Goal: Information Seeking & Learning: Compare options

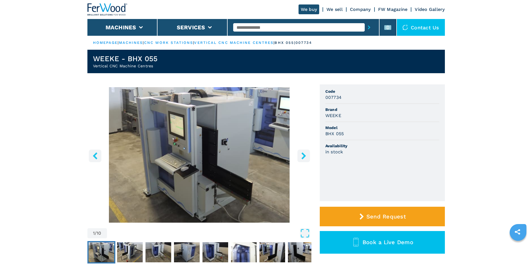
click at [395, 129] on span "Model" at bounding box center [383, 128] width 114 height 6
click at [261, 25] on input "text" at bounding box center [299, 27] width 132 height 8
paste input "******"
type input "******"
click at [365, 25] on button "submit-button" at bounding box center [369, 27] width 9 height 13
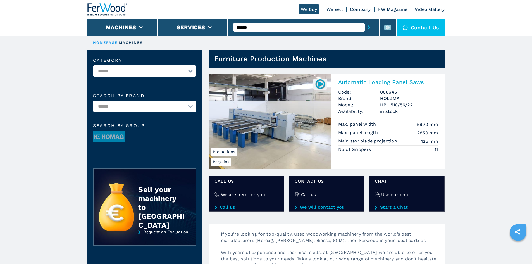
click at [373, 84] on h2 "Automatic Loading Panel Saws" at bounding box center [388, 82] width 100 height 7
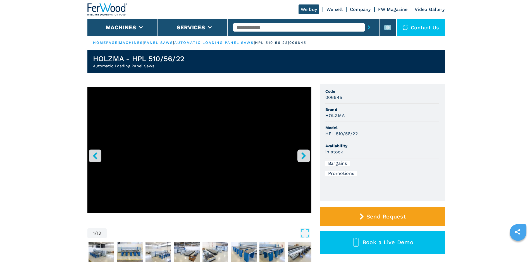
drag, startPoint x: 398, startPoint y: 113, endPoint x: 392, endPoint y: 114, distance: 6.5
click at [398, 113] on div "HOLZMA" at bounding box center [383, 115] width 114 height 6
drag, startPoint x: 326, startPoint y: 115, endPoint x: 355, endPoint y: 115, distance: 29.1
click at [355, 115] on div "HOLZMA" at bounding box center [383, 115] width 114 height 6
copy h3 "HOLZMA"
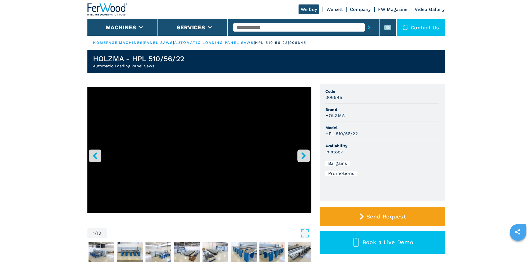
click at [394, 135] on div "HPL 510/56/22" at bounding box center [383, 134] width 114 height 6
drag, startPoint x: 331, startPoint y: 132, endPoint x: 362, endPoint y: 133, distance: 30.5
click at [362, 133] on ul "Code 006645 Brand HOLZMA Model HPL 510/56/22 Availability in stock Bargains Pro…" at bounding box center [382, 142] width 125 height 117
copy h3 "HPL 510/56/22"
click at [373, 154] on div "in stock" at bounding box center [383, 152] width 114 height 6
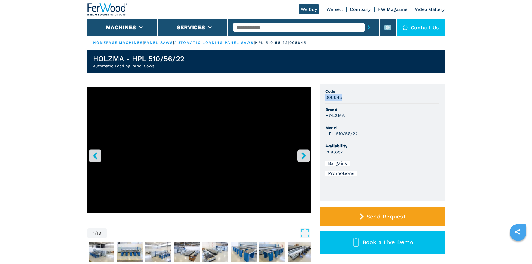
drag, startPoint x: 325, startPoint y: 98, endPoint x: 343, endPoint y: 97, distance: 17.9
click at [343, 97] on div "006645" at bounding box center [383, 97] width 114 height 6
copy h3 "006645"
click at [393, 111] on span "Brand" at bounding box center [383, 110] width 114 height 6
drag, startPoint x: 254, startPoint y: 24, endPoint x: 254, endPoint y: 27, distance: 3.4
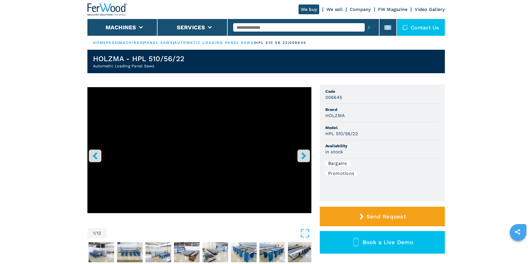
click at [254, 24] on input "text" at bounding box center [299, 27] width 132 height 8
paste input "******"
type input "******"
click at [368, 28] on icon "submit-button" at bounding box center [369, 27] width 3 height 4
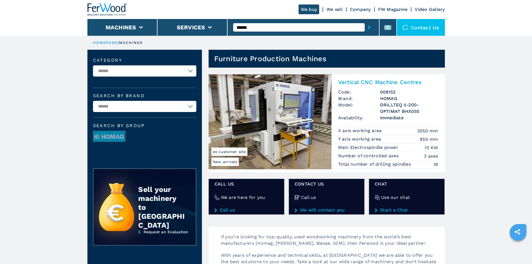
click at [364, 84] on h2 "Vertical CNC Machine Centres" at bounding box center [388, 82] width 100 height 7
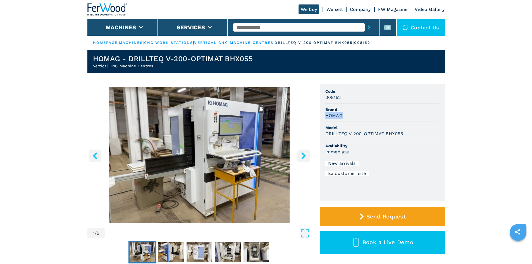
drag, startPoint x: 326, startPoint y: 115, endPoint x: 343, endPoint y: 115, distance: 17.3
click at [343, 115] on div "HOMAG" at bounding box center [383, 115] width 114 height 6
copy h3 "HOMAG"
click at [395, 134] on h3 "DRILLTEQ V-200-OPTIMAT BHX055" at bounding box center [365, 134] width 78 height 6
drag, startPoint x: 325, startPoint y: 132, endPoint x: 406, endPoint y: 135, distance: 81.1
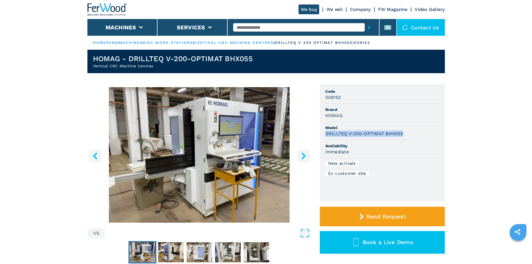
click at [405, 134] on ul "Code 008152 Brand HOMAG Model DRILLTEQ V-200-OPTIMAT BHX055 Availability immedi…" at bounding box center [382, 142] width 125 height 117
copy h3 "DRILLTEQ V-200-OPTIMAT BHX055"
click at [412, 132] on div "DRILLTEQ V-200-OPTIMAT BHX055" at bounding box center [383, 134] width 114 height 6
drag, startPoint x: 323, startPoint y: 98, endPoint x: 347, endPoint y: 98, distance: 23.8
click at [347, 98] on ul "Code 008152 Brand HOMAG Model DRILLTEQ V-200-OPTIMAT BHX055 Availability immedi…" at bounding box center [382, 142] width 125 height 117
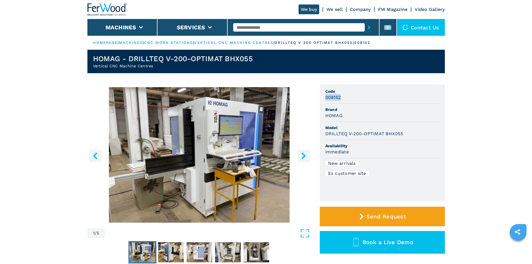
copy h3 "008152"
click at [360, 100] on div "008152" at bounding box center [383, 97] width 114 height 6
click at [257, 28] on input "text" at bounding box center [299, 27] width 132 height 8
paste input "******"
type input "******"
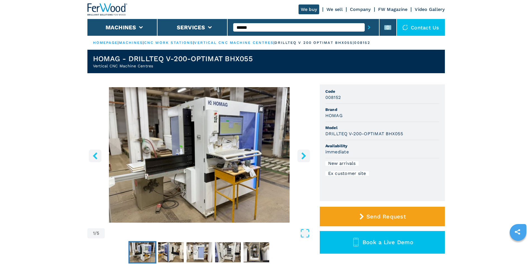
click at [368, 26] on icon "submit-button" at bounding box center [369, 27] width 3 height 4
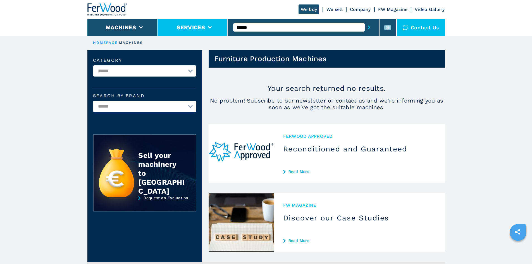
drag, startPoint x: 248, startPoint y: 25, endPoint x: 228, endPoint y: 22, distance: 20.6
click at [228, 22] on div "We buy We sell Company FW Magazine Video Gallery Machines Services ****** Conta…" at bounding box center [266, 18] width 358 height 36
click at [240, 25] on input "text" at bounding box center [299, 27] width 132 height 8
paste input "******"
type input "******"
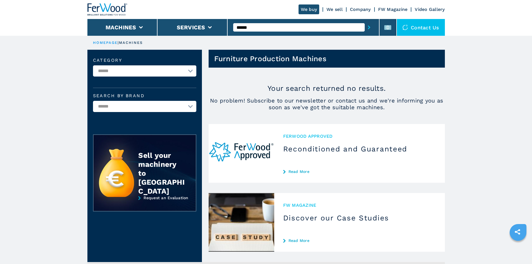
click at [368, 26] on icon "submit-button" at bounding box center [369, 27] width 3 height 4
drag, startPoint x: 256, startPoint y: 28, endPoint x: 232, endPoint y: 27, distance: 24.4
click at [232, 27] on div "******" at bounding box center [304, 27] width 152 height 17
drag, startPoint x: 267, startPoint y: 30, endPoint x: 266, endPoint y: 26, distance: 4.7
click at [267, 30] on input "text" at bounding box center [299, 27] width 132 height 8
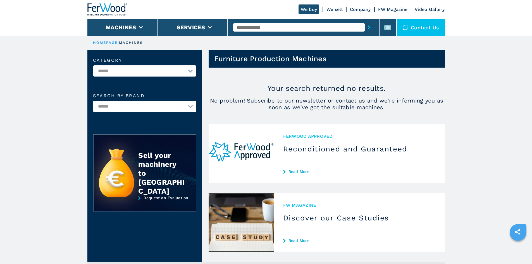
paste input "******"
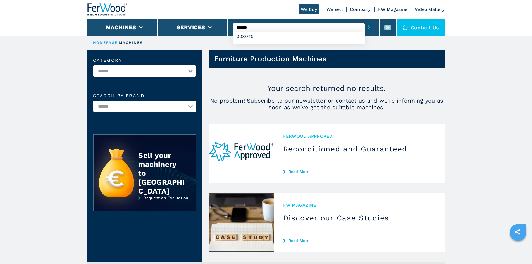
type input "******"
click at [368, 28] on icon "submit-button" at bounding box center [369, 27] width 3 height 4
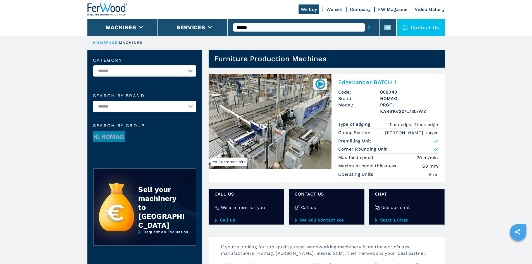
click at [356, 81] on h2 "Edgebander BATCH 1" at bounding box center [388, 82] width 100 height 7
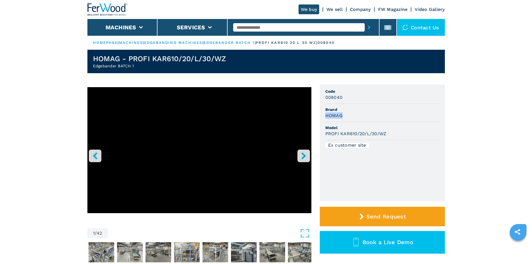
drag, startPoint x: 326, startPoint y: 116, endPoint x: 349, endPoint y: 119, distance: 24.0
click at [349, 119] on li "Brand HOMAG" at bounding box center [383, 113] width 114 height 18
copy h3 "HOMAG"
click at [352, 116] on div "HOMAG" at bounding box center [383, 115] width 114 height 6
drag, startPoint x: 326, startPoint y: 134, endPoint x: 393, endPoint y: 134, distance: 67.1
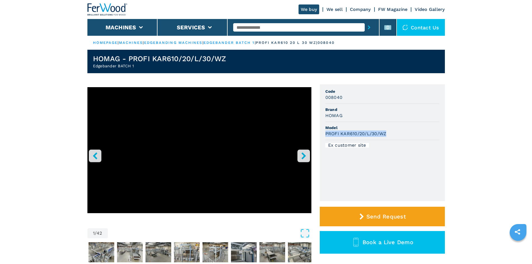
click at [393, 134] on div "PROFI KAR610/20/L/30/WZ" at bounding box center [383, 134] width 114 height 6
click at [399, 132] on div "PROFI KAR610/20/L/30/WZ" at bounding box center [383, 134] width 114 height 6
drag, startPoint x: 326, startPoint y: 97, endPoint x: 345, endPoint y: 97, distance: 19.6
click at [345, 97] on div "008040" at bounding box center [383, 97] width 114 height 6
click at [345, 99] on div "008040" at bounding box center [383, 97] width 114 height 6
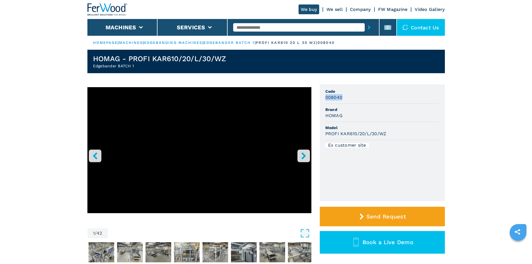
drag, startPoint x: 326, startPoint y: 97, endPoint x: 359, endPoint y: 99, distance: 32.8
click at [359, 99] on div "008040" at bounding box center [383, 97] width 114 height 6
copy h3 "008040"
click at [359, 101] on li "Code 008040" at bounding box center [383, 95] width 114 height 18
click at [258, 29] on input "text" at bounding box center [299, 27] width 132 height 8
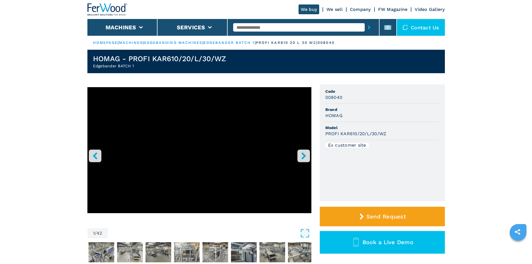
paste input "******"
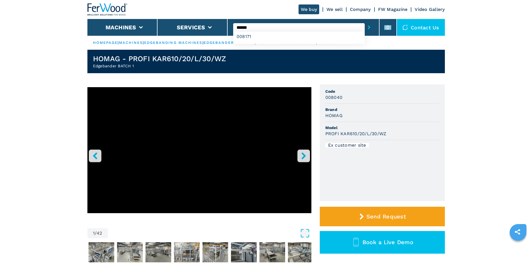
type input "******"
click at [365, 24] on button "submit-button" at bounding box center [369, 27] width 9 height 13
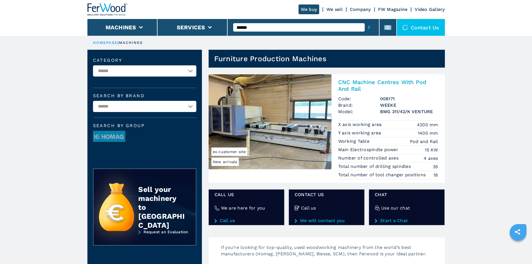
click at [379, 81] on h2 "CNC Machine Centres With Pod And Rail" at bounding box center [388, 85] width 100 height 13
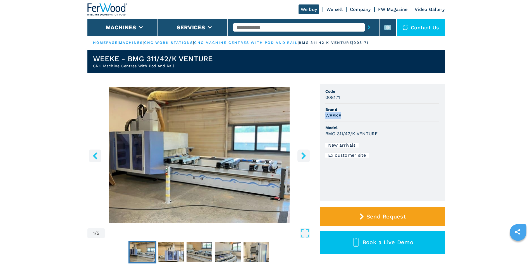
drag, startPoint x: 326, startPoint y: 117, endPoint x: 344, endPoint y: 116, distance: 17.9
click at [344, 116] on div "WEEKE" at bounding box center [383, 115] width 114 height 6
copy h3 "WEEKE"
click at [375, 138] on li "Model BMG 311/42/K VENTURE" at bounding box center [383, 131] width 114 height 18
drag, startPoint x: 324, startPoint y: 136, endPoint x: 382, endPoint y: 138, distance: 57.3
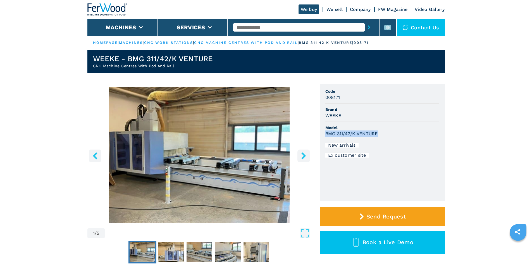
click at [382, 138] on ul "Code 008171 Brand WEEKE Model BMG 311/42/K VENTURE New arrivals Ex customer site" at bounding box center [382, 142] width 125 height 117
copy h3 "BMG 311/42/K VENTURE"
click at [404, 127] on span "Model" at bounding box center [383, 128] width 114 height 6
drag, startPoint x: 325, startPoint y: 98, endPoint x: 354, endPoint y: 103, distance: 29.0
click at [354, 103] on li "Code 008171" at bounding box center [383, 95] width 114 height 18
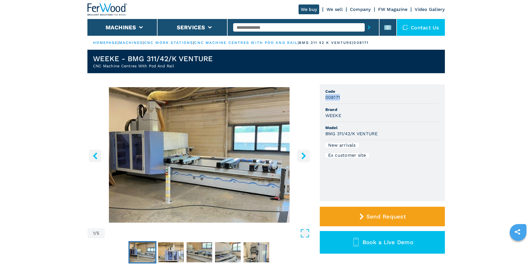
click at [366, 103] on li "Code 008171" at bounding box center [383, 95] width 114 height 18
click at [245, 27] on input "text" at bounding box center [299, 27] width 132 height 8
paste input "******"
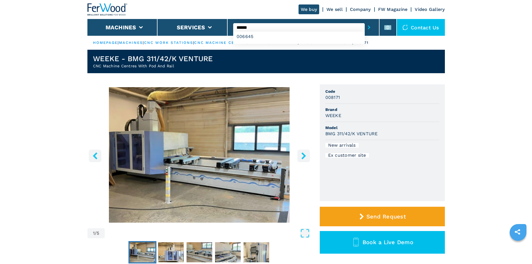
type input "******"
click at [368, 27] on icon "submit-button" at bounding box center [369, 27] width 3 height 4
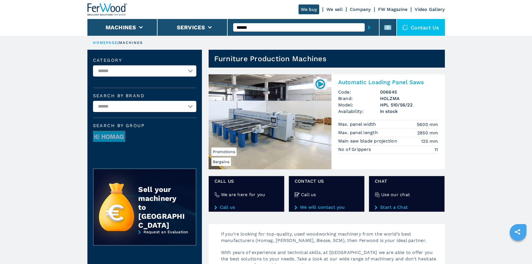
click at [398, 82] on h2 "Automatic Loading Panel Saws" at bounding box center [388, 82] width 100 height 7
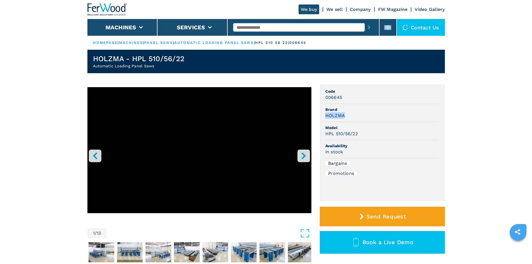
drag, startPoint x: 326, startPoint y: 115, endPoint x: 349, endPoint y: 118, distance: 23.3
click at [349, 118] on div "HOLZMA" at bounding box center [383, 115] width 114 height 6
click at [354, 112] on span "Brand" at bounding box center [383, 110] width 114 height 6
drag, startPoint x: 325, startPoint y: 134, endPoint x: 364, endPoint y: 134, distance: 38.6
click at [364, 134] on div "HPL 510/56/22" at bounding box center [383, 134] width 114 height 6
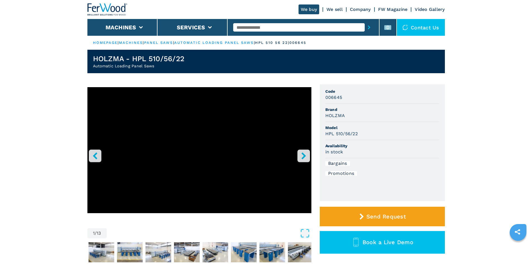
drag, startPoint x: 363, startPoint y: 117, endPoint x: 335, endPoint y: 107, distance: 30.3
click at [361, 118] on div "HOLZMA" at bounding box center [383, 115] width 114 height 6
drag, startPoint x: 324, startPoint y: 98, endPoint x: 355, endPoint y: 101, distance: 30.4
click at [355, 101] on ul "Code 006645 Brand HOLZMA Model HPL 510/56/22 Availability in stock Bargains Pro…" at bounding box center [382, 142] width 125 height 117
click at [426, 133] on div "HPL 510/56/22" at bounding box center [383, 134] width 114 height 6
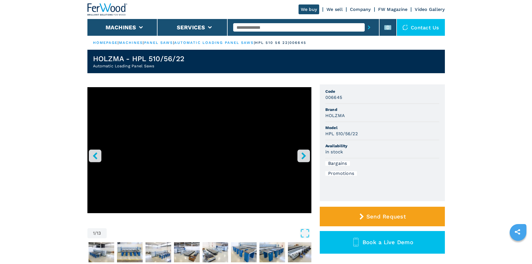
click at [248, 25] on input "text" at bounding box center [299, 27] width 132 height 8
paste input "******"
type input "******"
click at [368, 27] on icon "submit-button" at bounding box center [369, 27] width 3 height 4
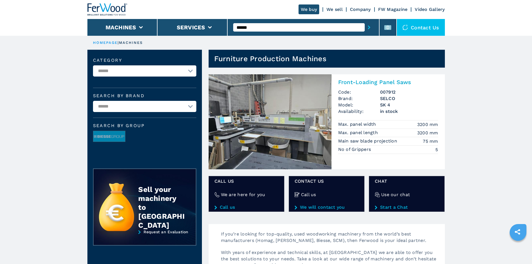
click at [363, 83] on h2 "Front-Loading Panel Saws" at bounding box center [388, 82] width 100 height 7
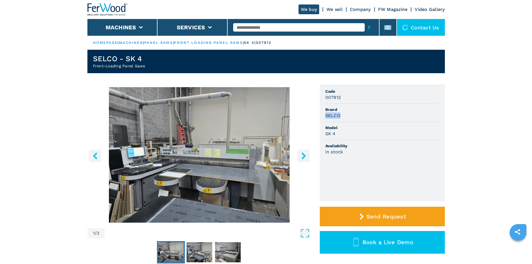
drag, startPoint x: 326, startPoint y: 115, endPoint x: 339, endPoint y: 115, distance: 12.9
click at [339, 115] on h3 "SELCO" at bounding box center [333, 115] width 15 height 6
click at [379, 131] on div "SK 4" at bounding box center [383, 134] width 114 height 6
drag, startPoint x: 326, startPoint y: 133, endPoint x: 335, endPoint y: 133, distance: 8.1
click at [335, 133] on h3 "SK 4" at bounding box center [331, 134] width 10 height 6
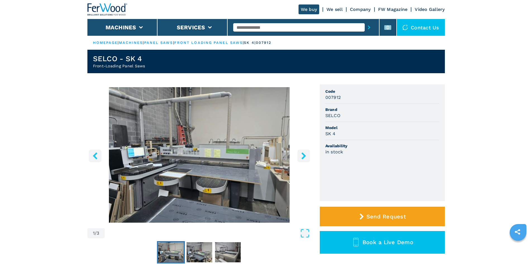
click at [372, 118] on div "SELCO" at bounding box center [383, 115] width 114 height 6
drag, startPoint x: 326, startPoint y: 96, endPoint x: 345, endPoint y: 97, distance: 19.0
click at [345, 97] on div "007912" at bounding box center [383, 97] width 114 height 6
click at [259, 27] on input "text" at bounding box center [299, 27] width 132 height 8
paste input "******"
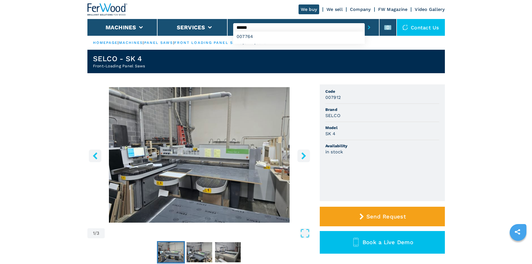
type input "******"
click at [368, 27] on icon "submit-button" at bounding box center [369, 27] width 3 height 4
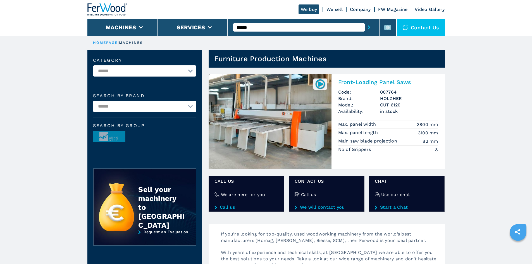
click at [364, 82] on h2 "Front-Loading Panel Saws" at bounding box center [388, 82] width 100 height 7
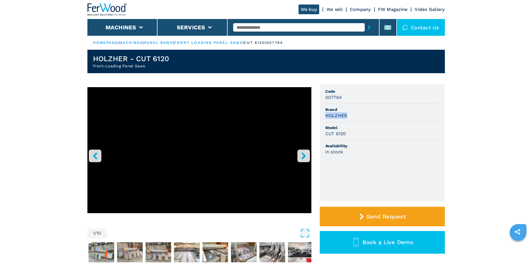
drag, startPoint x: 326, startPoint y: 116, endPoint x: 349, endPoint y: 115, distance: 22.7
click at [349, 115] on div "HOLZHER" at bounding box center [383, 115] width 114 height 6
click at [367, 113] on div "HOLZHER" at bounding box center [383, 115] width 114 height 6
drag, startPoint x: 326, startPoint y: 134, endPoint x: 347, endPoint y: 133, distance: 21.5
click at [347, 133] on div "CUT 6120" at bounding box center [383, 134] width 114 height 6
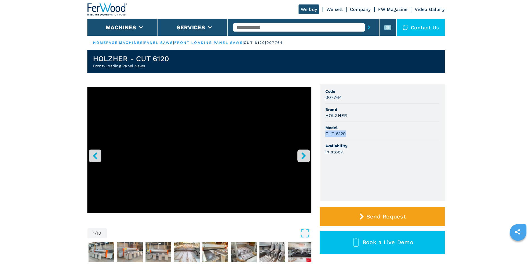
click at [392, 138] on li "Model CUT 6120" at bounding box center [383, 131] width 114 height 18
click at [376, 108] on span "Brand" at bounding box center [383, 110] width 114 height 6
drag, startPoint x: 325, startPoint y: 96, endPoint x: 345, endPoint y: 96, distance: 20.7
click at [345, 96] on ul "Code 007764 Brand HOLZHER Model CUT 6120 Availability in stock" at bounding box center [382, 142] width 125 height 117
click at [359, 99] on div "007764" at bounding box center [383, 97] width 114 height 6
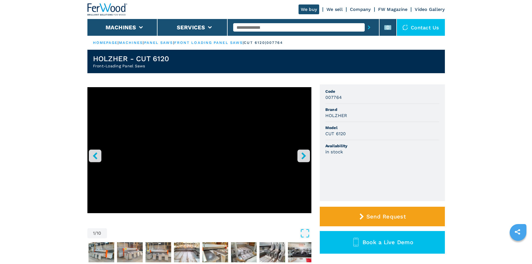
click at [261, 28] on input "text" at bounding box center [299, 27] width 132 height 8
paste input "******"
type input "******"
click at [368, 26] on icon "submit-button" at bounding box center [369, 27] width 3 height 4
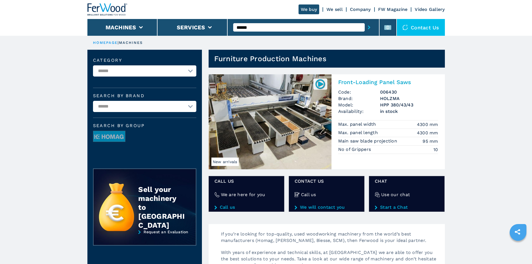
click at [357, 81] on h2 "Front-Loading Panel Saws" at bounding box center [388, 82] width 100 height 7
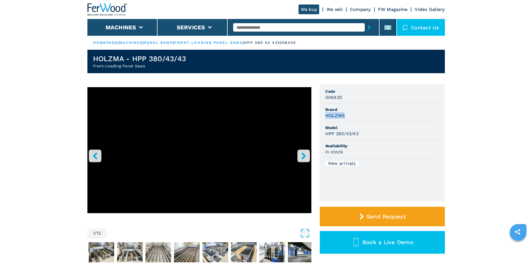
drag, startPoint x: 326, startPoint y: 115, endPoint x: 348, endPoint y: 115, distance: 22.1
click at [348, 115] on div "HOLZMA" at bounding box center [383, 115] width 114 height 6
drag, startPoint x: 405, startPoint y: 117, endPoint x: 307, endPoint y: 86, distance: 102.4
click at [404, 117] on div "HOLZMA" at bounding box center [383, 115] width 114 height 6
click at [353, 115] on div "HOLZMA" at bounding box center [383, 115] width 114 height 6
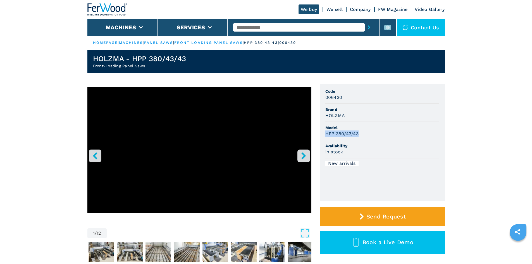
drag, startPoint x: 327, startPoint y: 135, endPoint x: 359, endPoint y: 134, distance: 32.4
click at [359, 134] on div "HPP 380/43/43" at bounding box center [383, 134] width 114 height 6
click at [390, 136] on div "HPP 380/43/43" at bounding box center [383, 134] width 114 height 6
drag, startPoint x: 326, startPoint y: 98, endPoint x: 352, endPoint y: 102, distance: 26.6
click at [351, 101] on li "Code 006430" at bounding box center [383, 95] width 114 height 18
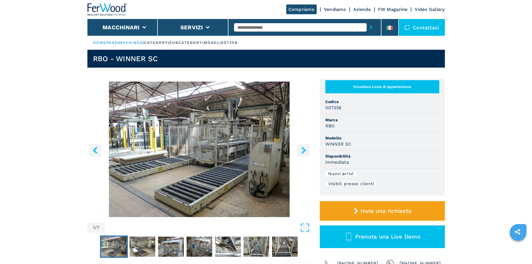
click at [395, 93] on button "Visualizza Linea di appartenenza" at bounding box center [383, 86] width 114 height 13
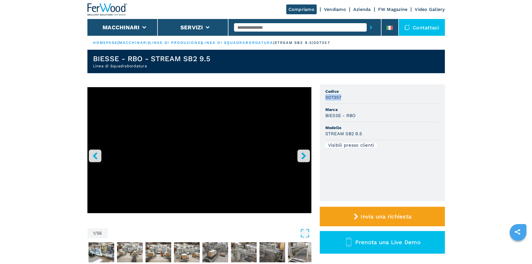
drag, startPoint x: 325, startPoint y: 96, endPoint x: 360, endPoint y: 98, distance: 34.4
click at [360, 98] on div "007357" at bounding box center [383, 97] width 114 height 6
click at [398, 117] on div "BIESSE - RBO" at bounding box center [383, 115] width 114 height 6
drag, startPoint x: 330, startPoint y: 97, endPoint x: 351, endPoint y: 98, distance: 20.7
click at [351, 98] on div "007357" at bounding box center [383, 97] width 114 height 6
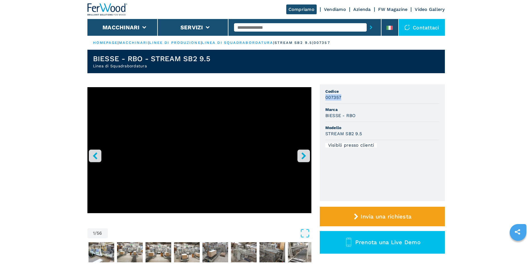
copy h3 "007357"
click at [410, 132] on div "STREAM SB2 9.5" at bounding box center [383, 134] width 114 height 6
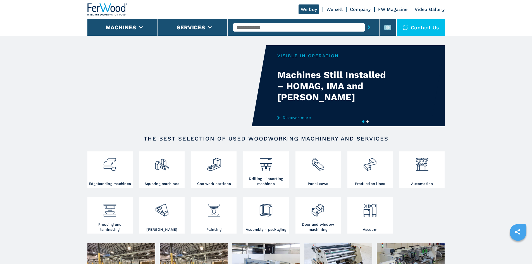
click at [249, 30] on input "text" at bounding box center [299, 27] width 132 height 8
click at [250, 30] on input "text" at bounding box center [299, 27] width 132 height 8
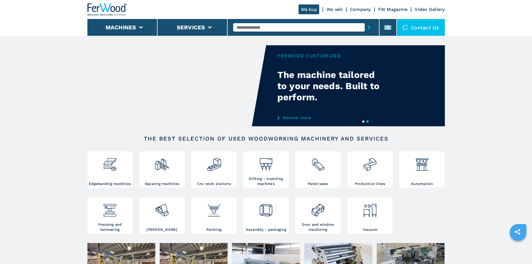
click at [259, 28] on input "text" at bounding box center [299, 27] width 132 height 8
paste input "******"
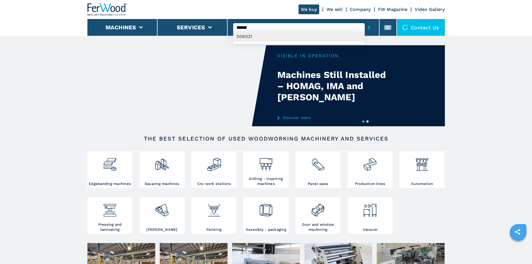
type input "******"
click at [257, 36] on div "008021" at bounding box center [299, 37] width 132 height 10
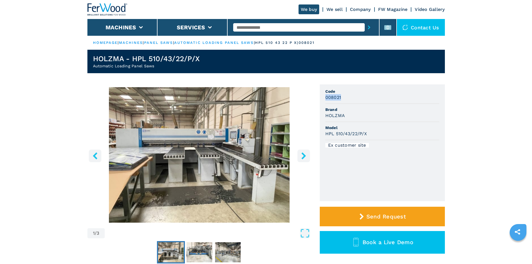
drag, startPoint x: 326, startPoint y: 99, endPoint x: 345, endPoint y: 98, distance: 18.7
click at [345, 98] on div "008021" at bounding box center [383, 97] width 114 height 6
copy h3 "008021"
click at [344, 103] on li "Code 008021" at bounding box center [383, 95] width 114 height 18
drag, startPoint x: 345, startPoint y: 115, endPoint x: 324, endPoint y: 116, distance: 20.4
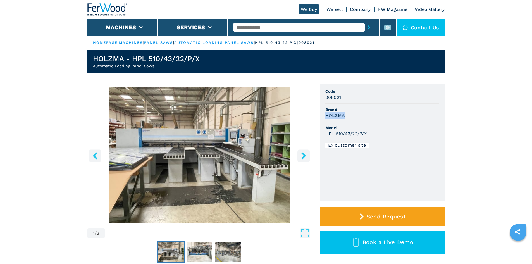
click at [324, 116] on ul "Code 008021 Brand HOLZMA Model HPL 510/43/22/P/X Ex customer site" at bounding box center [382, 142] width 125 height 117
copy h3 "HOLZMA"
drag, startPoint x: 414, startPoint y: 127, endPoint x: 407, endPoint y: 128, distance: 7.1
click at [412, 128] on span "Model" at bounding box center [383, 128] width 114 height 6
drag, startPoint x: 325, startPoint y: 132, endPoint x: 376, endPoint y: 132, distance: 50.9
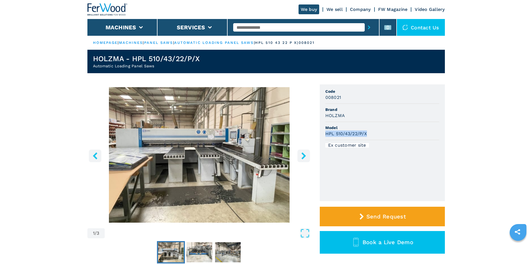
click at [376, 132] on ul "Code 008021 Brand HOLZMA Model HPL 510/43/22/P/X Ex customer site" at bounding box center [382, 142] width 125 height 117
copy h3 "HPL 510/43/22/P/X"
click at [376, 129] on span "Model" at bounding box center [383, 128] width 114 height 6
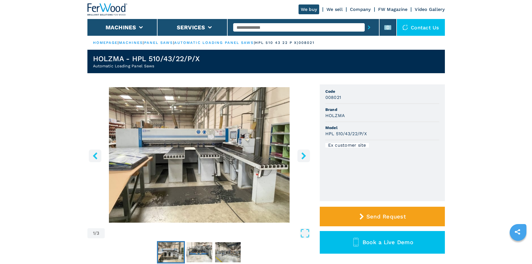
click at [194, 155] on img "Go to Slide 1" at bounding box center [199, 155] width 224 height 136
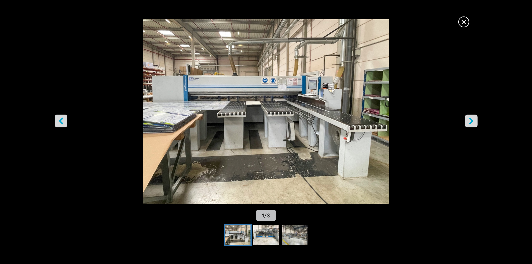
drag, startPoint x: 428, startPoint y: 115, endPoint x: 442, endPoint y: 93, distance: 25.7
click at [428, 115] on img "Go to Slide 1" at bounding box center [266, 111] width 479 height 185
click at [464, 26] on span "×" at bounding box center [464, 21] width 10 height 10
